Goal: Check status: Check status

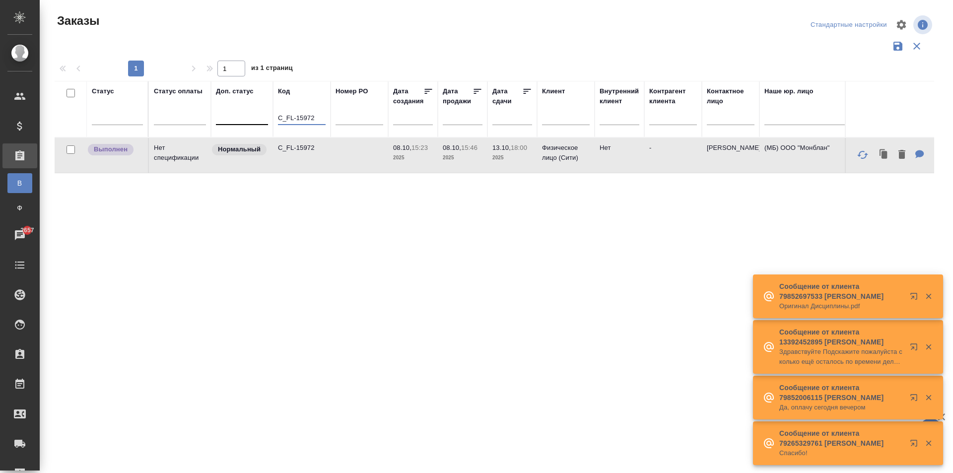
drag, startPoint x: 315, startPoint y: 119, endPoint x: 238, endPoint y: 117, distance: 77.5
click at [239, 117] on tr "Статус Статус оплаты Доп. статус Код C_FL-15972 Номер PO Дата создания Дата про…" at bounding box center [886, 109] width 1662 height 57
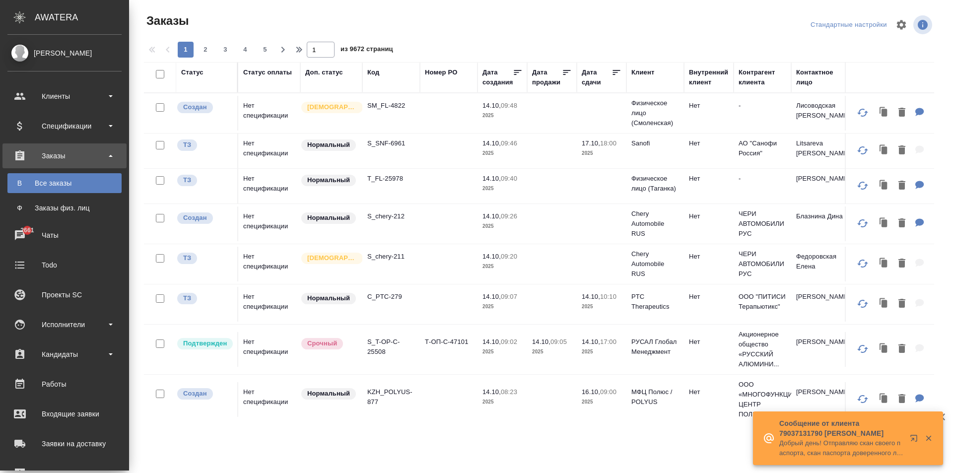
click at [65, 155] on div "Заказы" at bounding box center [64, 155] width 114 height 15
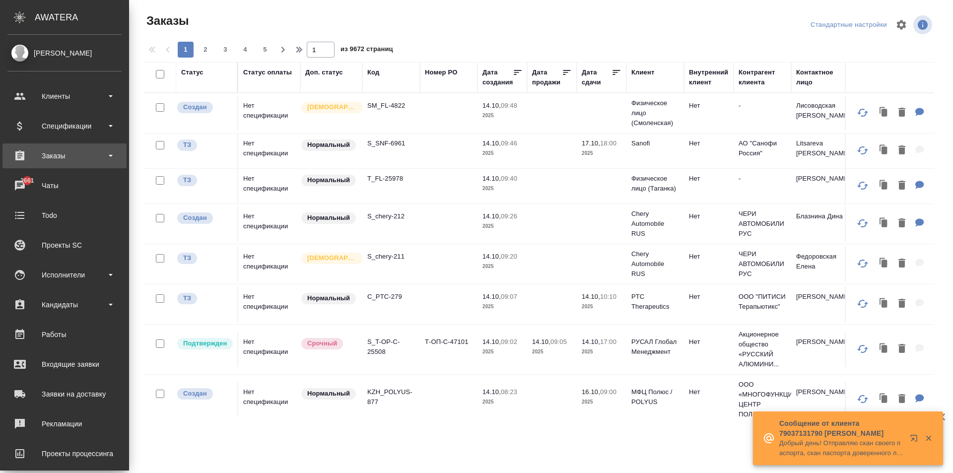
click at [72, 158] on div "Заказы" at bounding box center [64, 155] width 114 height 15
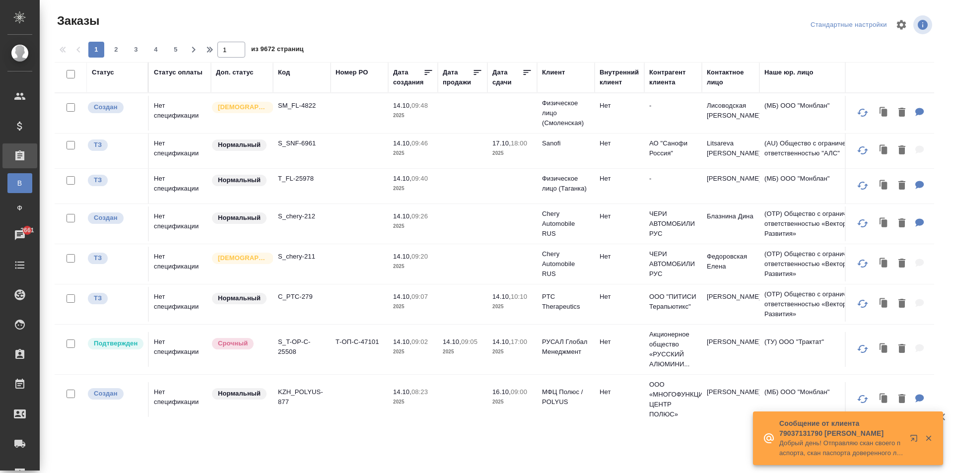
click at [383, 70] on tr "Статус Статус оплаты Доп. статус Код Номер PO Дата создания Дата продажи Дата с…" at bounding box center [886, 77] width 1662 height 31
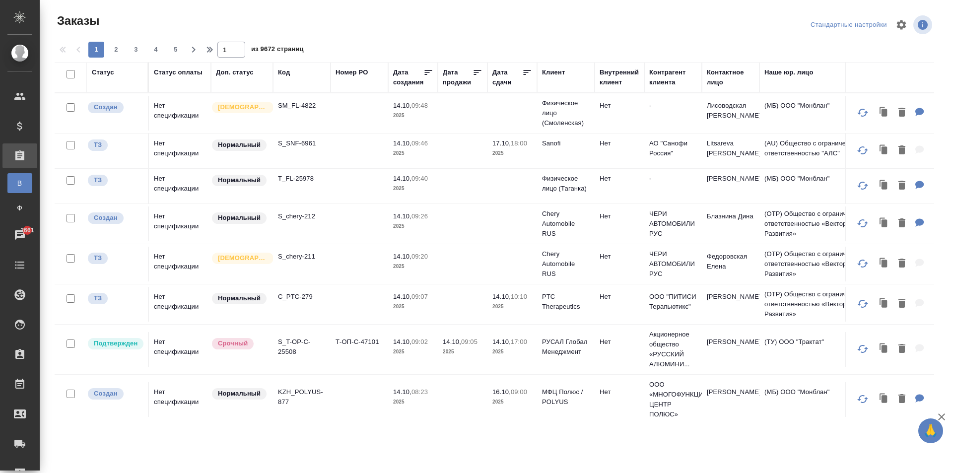
click at [285, 72] on div "Код" at bounding box center [284, 73] width 12 height 10
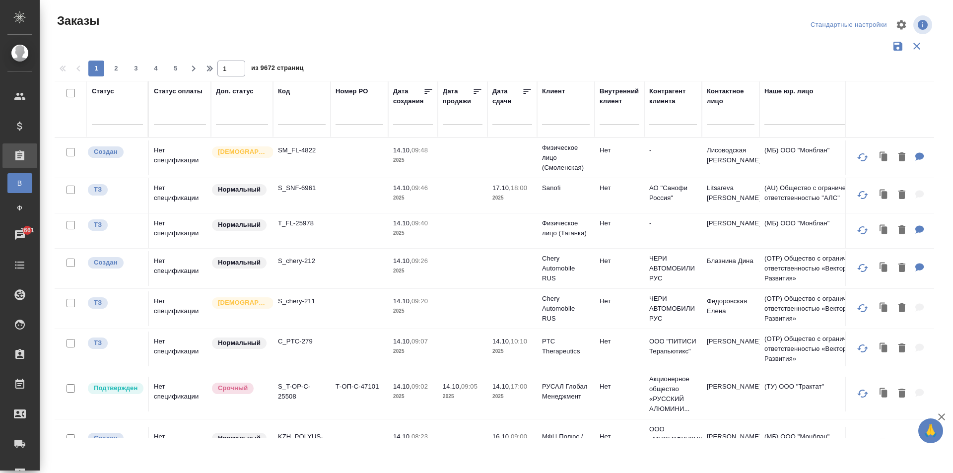
click at [294, 118] on input "text" at bounding box center [302, 119] width 48 height 12
paste input "_FL-9578-WK-006"
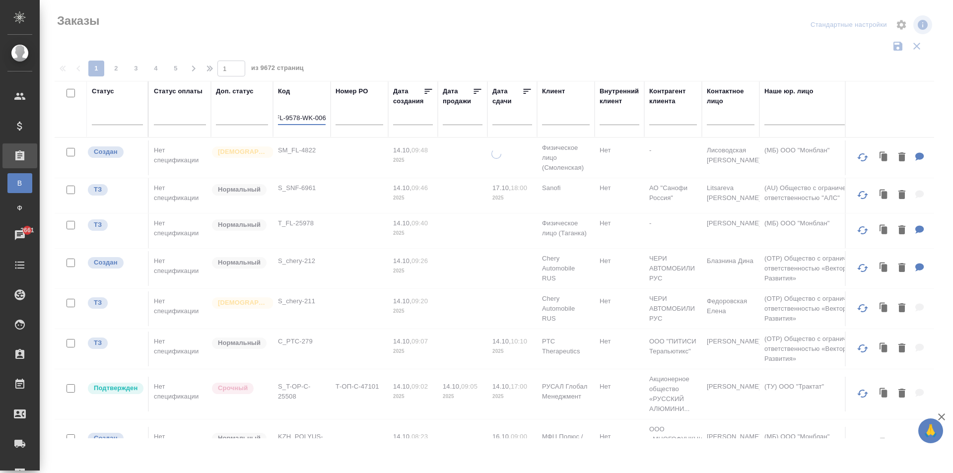
click at [297, 118] on input "_FL-9578-WK-006" at bounding box center [302, 119] width 48 height 12
drag, startPoint x: 300, startPoint y: 118, endPoint x: 429, endPoint y: 122, distance: 128.6
click at [429, 122] on tr "Статус Статус оплаты Доп. статус Код _FL-9578-WK-006 Номер PO Дата создания Дат…" at bounding box center [886, 109] width 1662 height 57
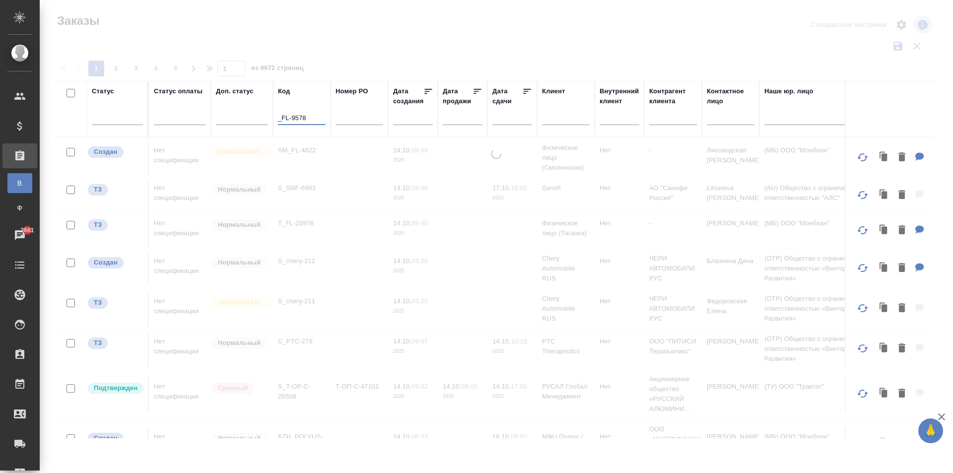
click at [283, 117] on input "_FL-9578" at bounding box center [302, 119] width 48 height 12
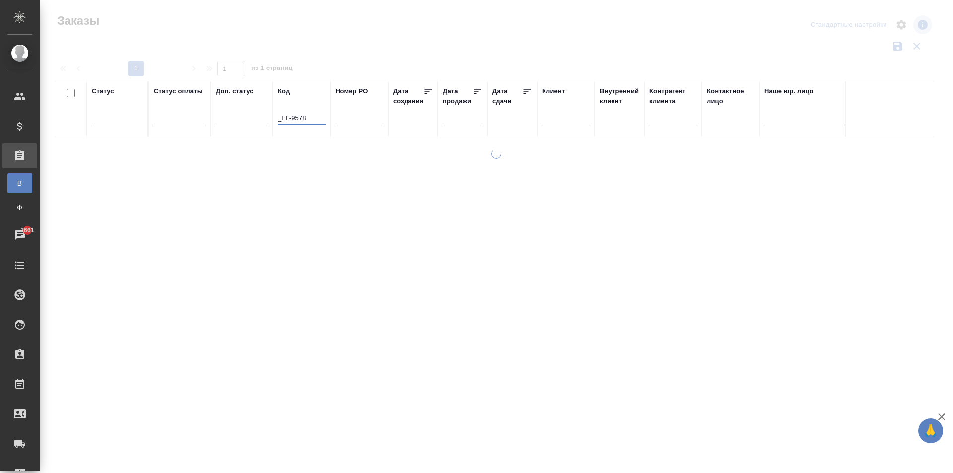
click at [306, 117] on input "_FL-9578" at bounding box center [302, 119] width 48 height 12
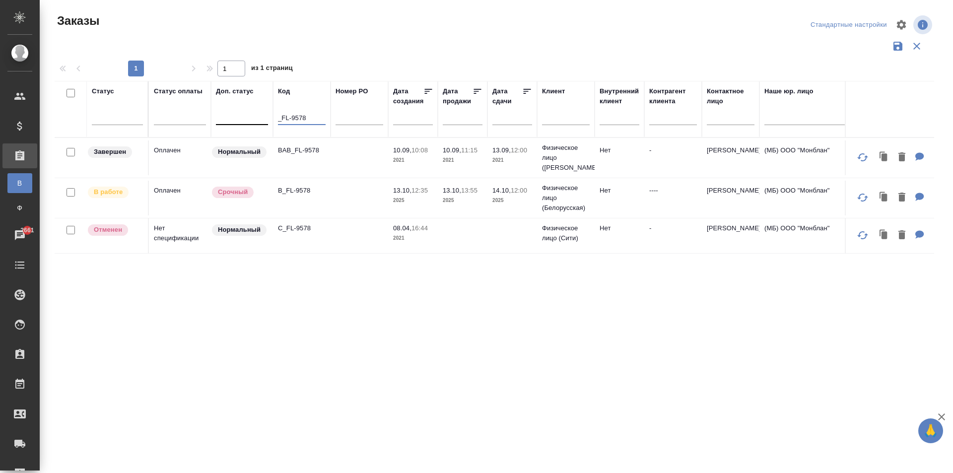
drag, startPoint x: 283, startPoint y: 117, endPoint x: 265, endPoint y: 117, distance: 18.4
click at [265, 117] on tr "Статус Статус оплаты Доп. статус Код _FL-9578 Номер PO Дата создания Дата прода…" at bounding box center [886, 109] width 1662 height 57
type input "_FL-9578"
click at [303, 192] on p "B_FL-9578" at bounding box center [302, 191] width 48 height 10
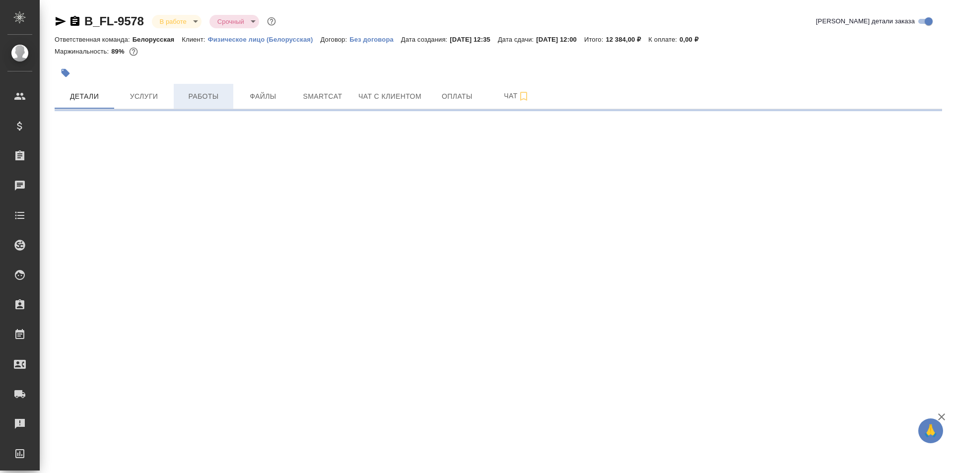
click at [211, 99] on span "Работы" at bounding box center [204, 96] width 48 height 12
select select "RU"
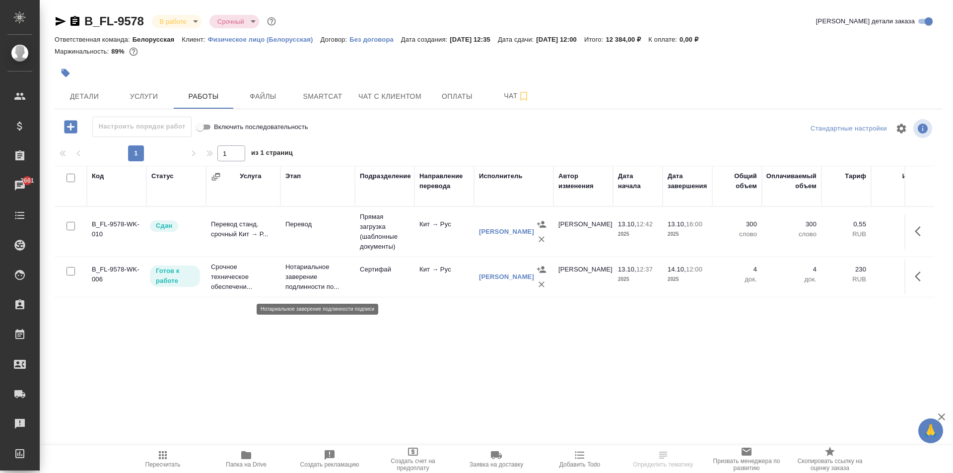
click at [313, 275] on p "Нотариальное заверение подлинности по..." at bounding box center [317, 277] width 65 height 30
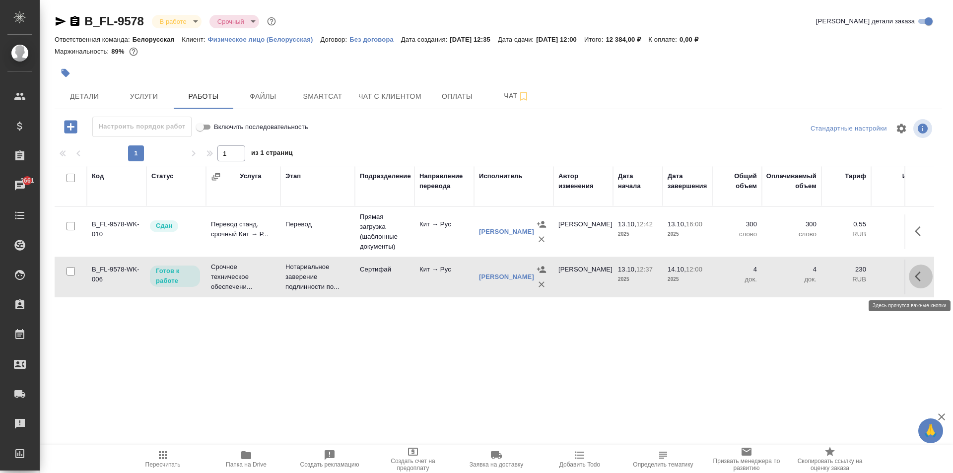
click at [919, 280] on icon "button" at bounding box center [921, 277] width 12 height 12
click at [848, 280] on icon "button" at bounding box center [848, 277] width 12 height 12
